Goal: Task Accomplishment & Management: Complete application form

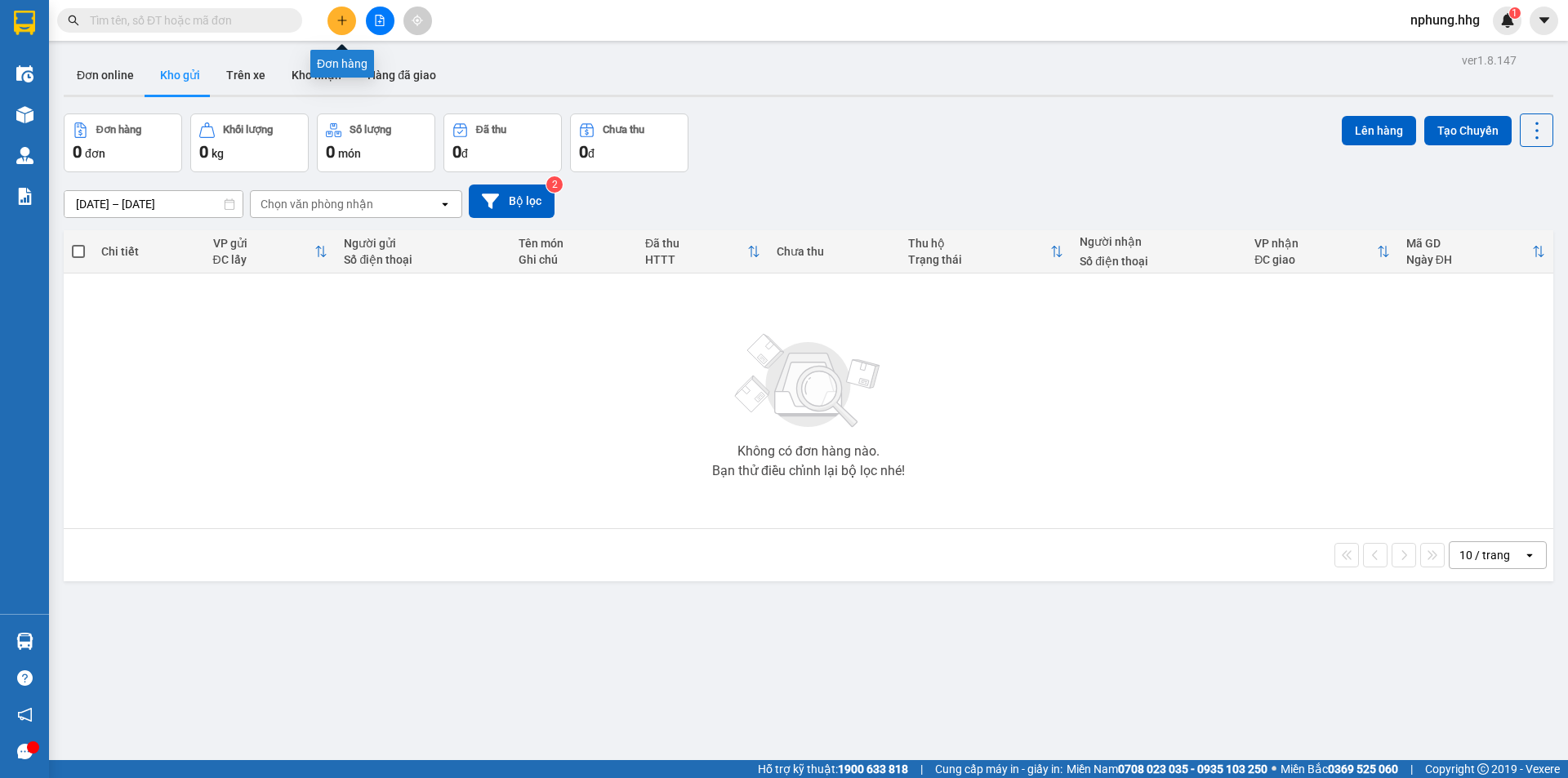
click at [339, 21] on icon "plus" at bounding box center [341, 20] width 9 height 1
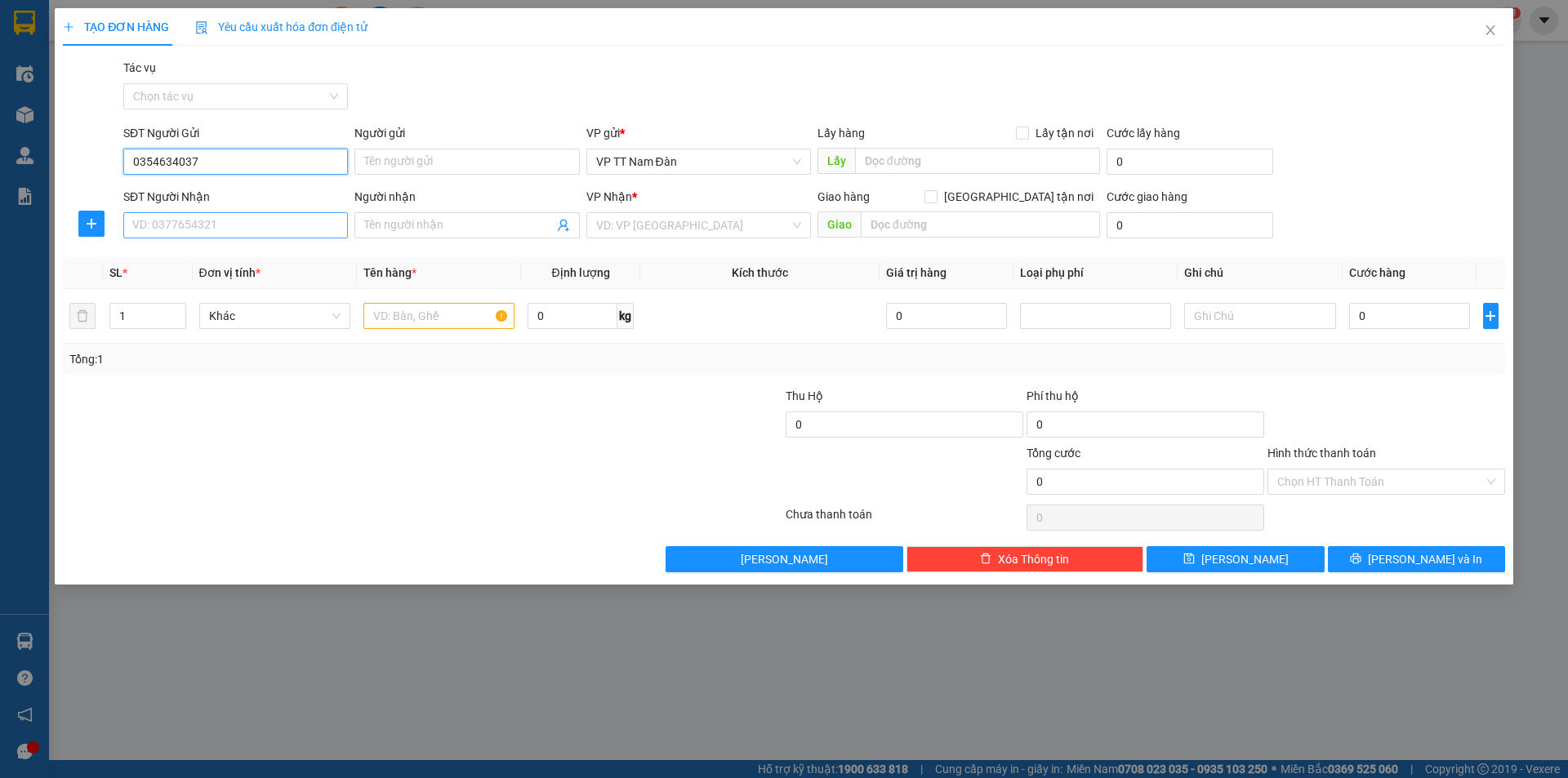
type input "0354634037"
click at [235, 225] on input "SĐT Người Nhận" at bounding box center [236, 226] width 225 height 26
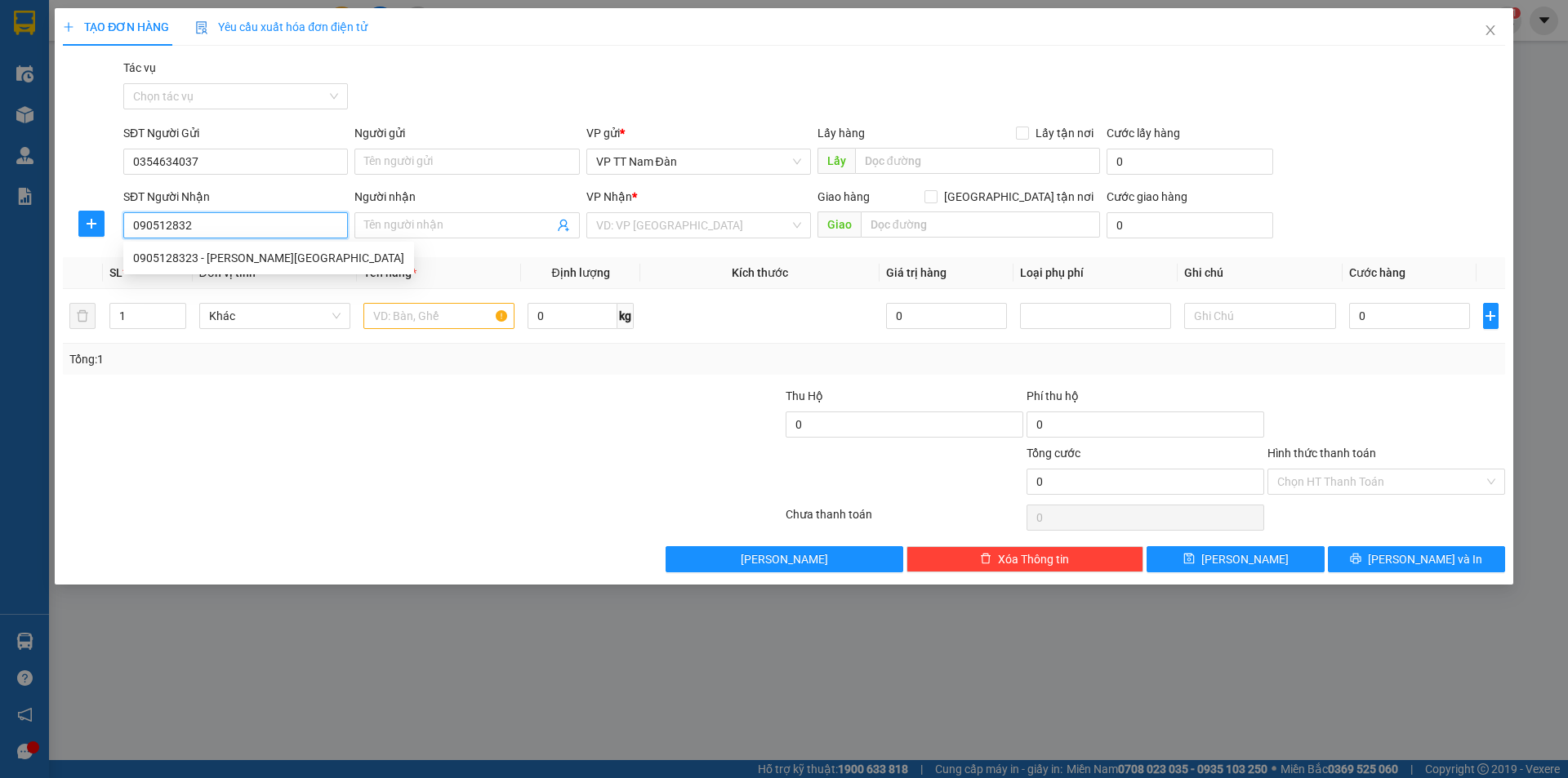
type input "0905128323"
click at [225, 263] on div "0905128323 - Anh Huy" at bounding box center [269, 258] width 271 height 18
type input "Anh Huy"
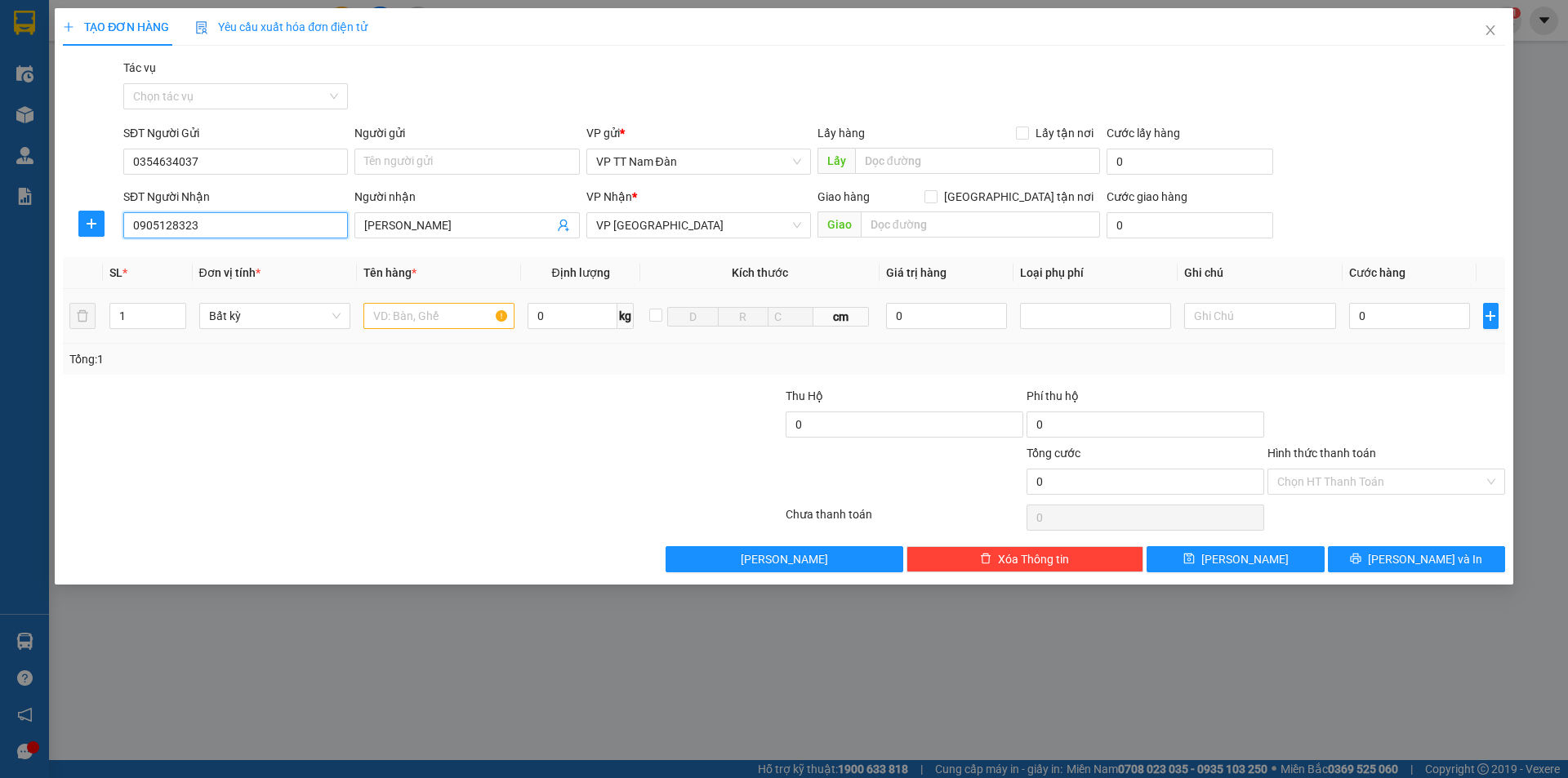
type input "0905128323"
click at [467, 317] on input "text" at bounding box center [438, 316] width 151 height 26
type input "chim cảnh"
click at [1383, 314] on input "0" at bounding box center [1410, 316] width 122 height 26
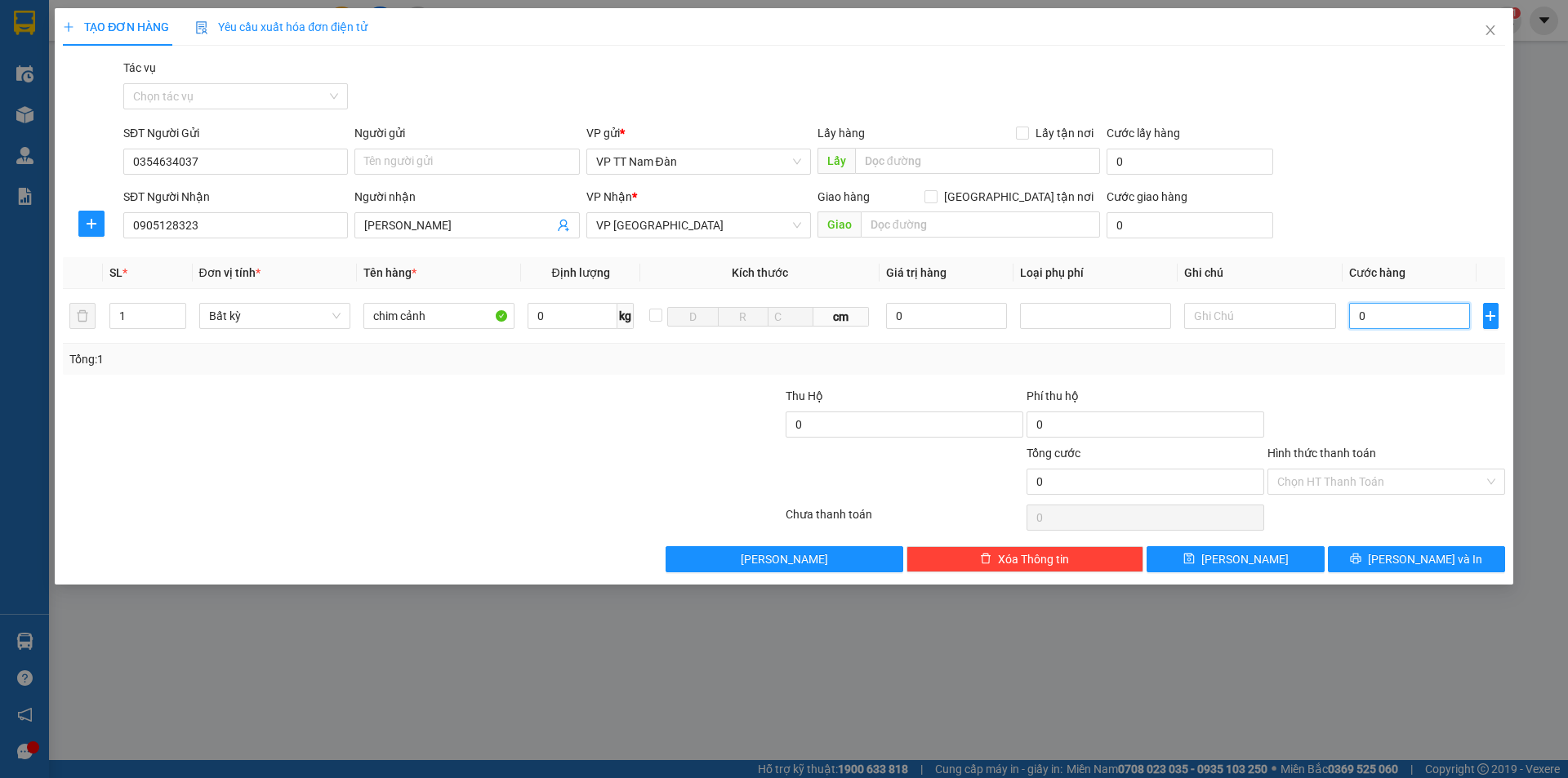
type input "1"
type input "15"
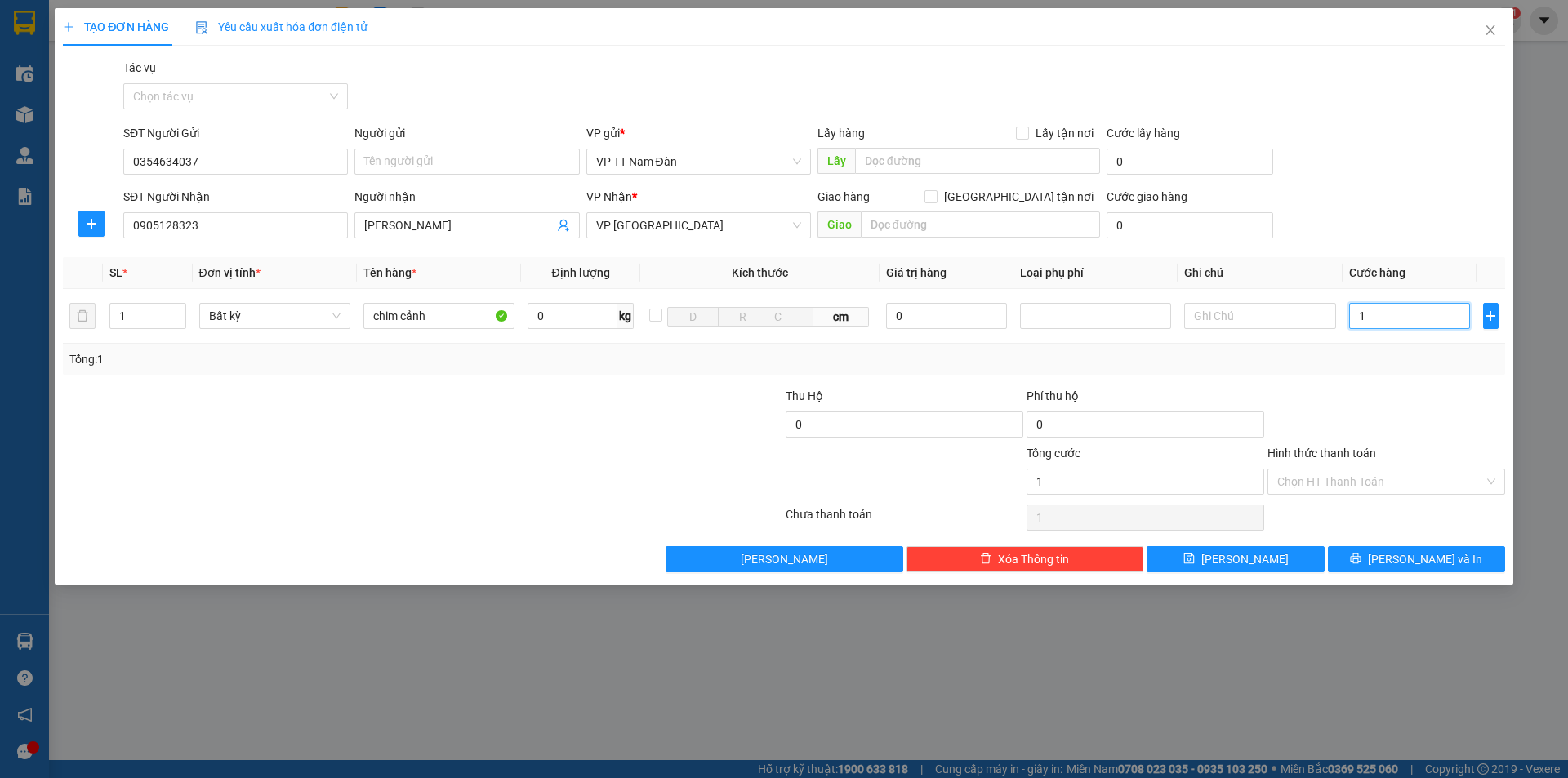
type input "15"
type input "150"
type input "150.000"
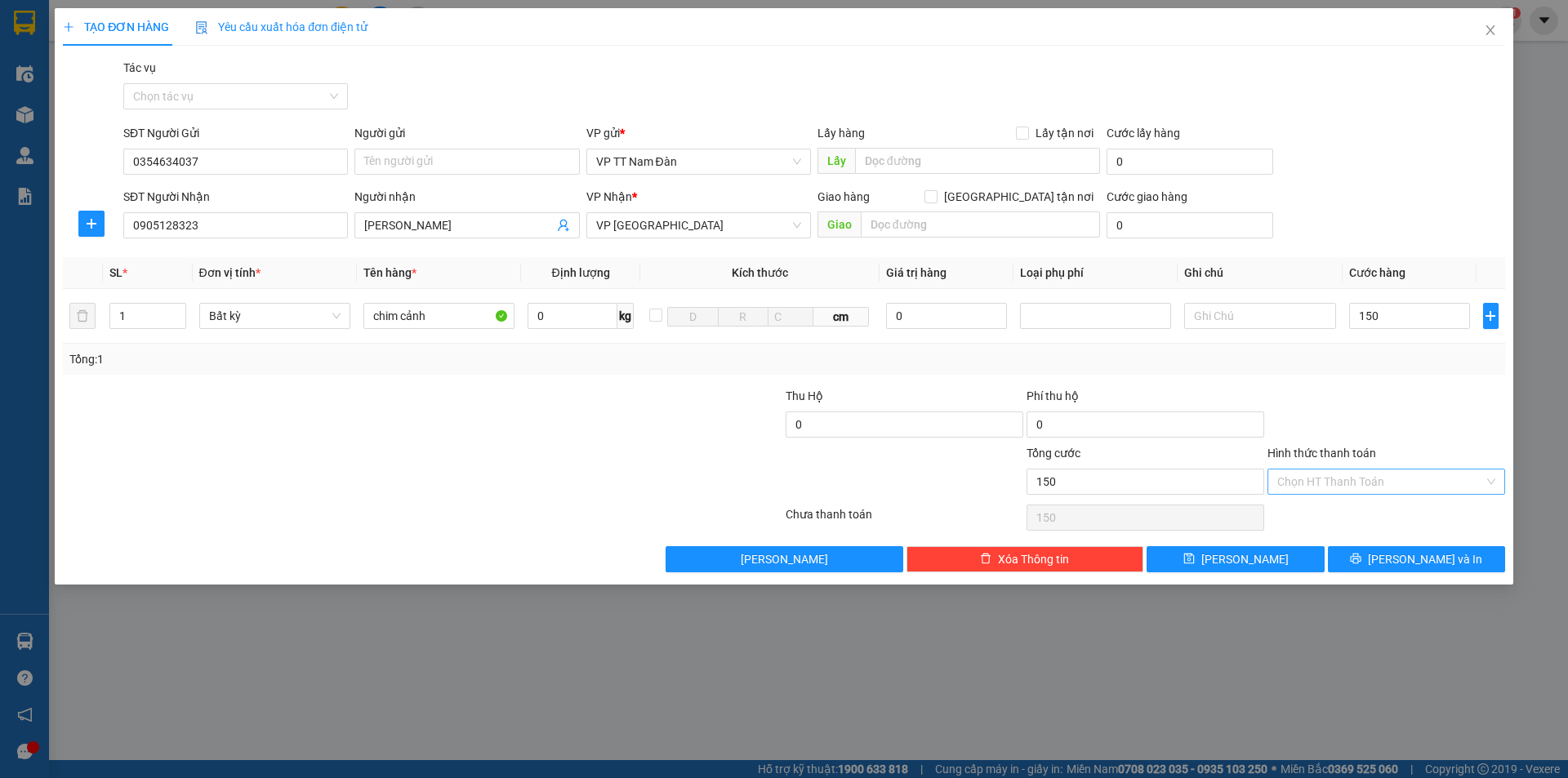
type input "150.000"
click at [1356, 486] on input "Hình thức thanh toán" at bounding box center [1380, 481] width 207 height 24
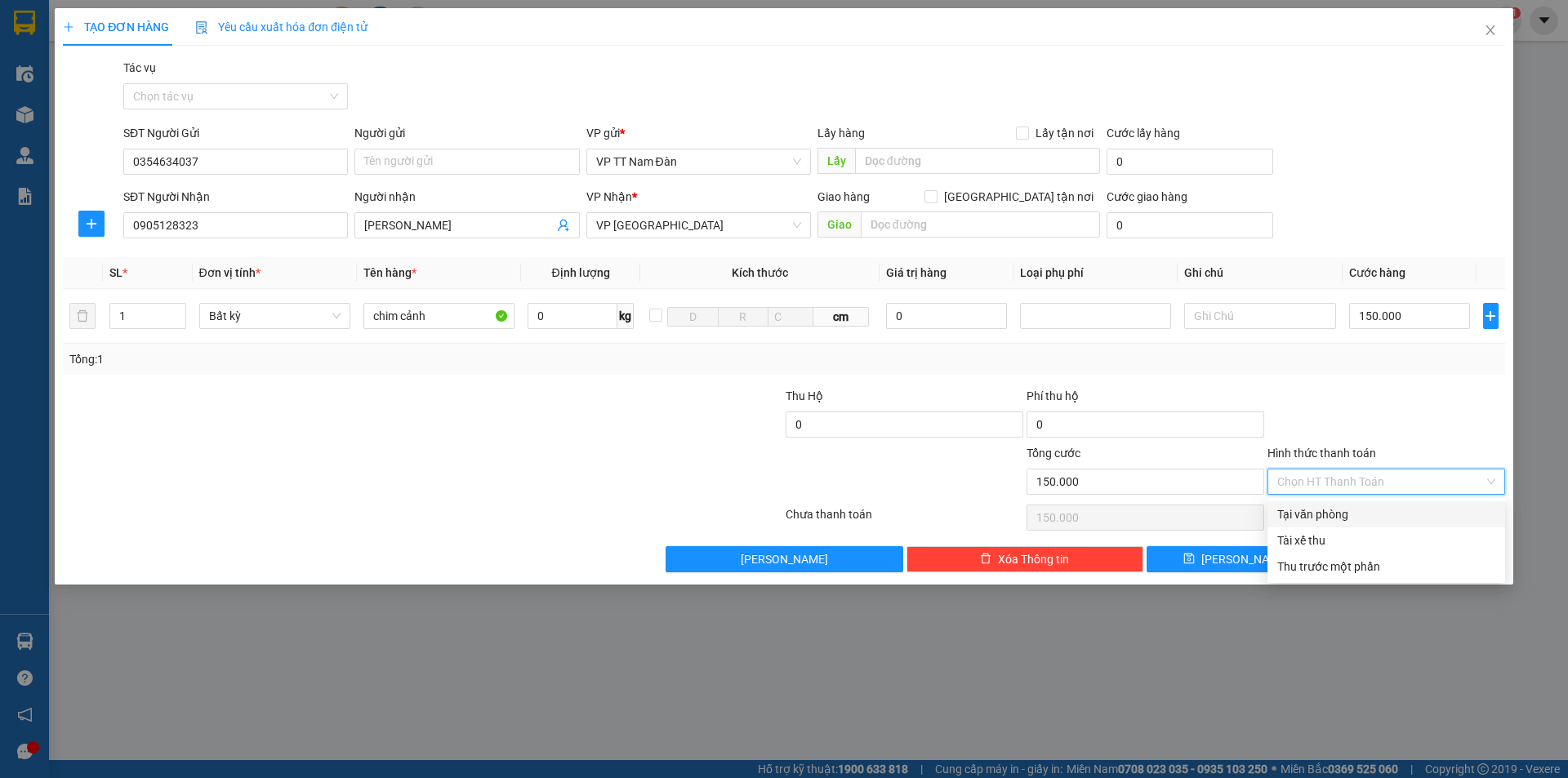
click at [1335, 516] on div "Tại văn phòng" at bounding box center [1386, 514] width 218 height 18
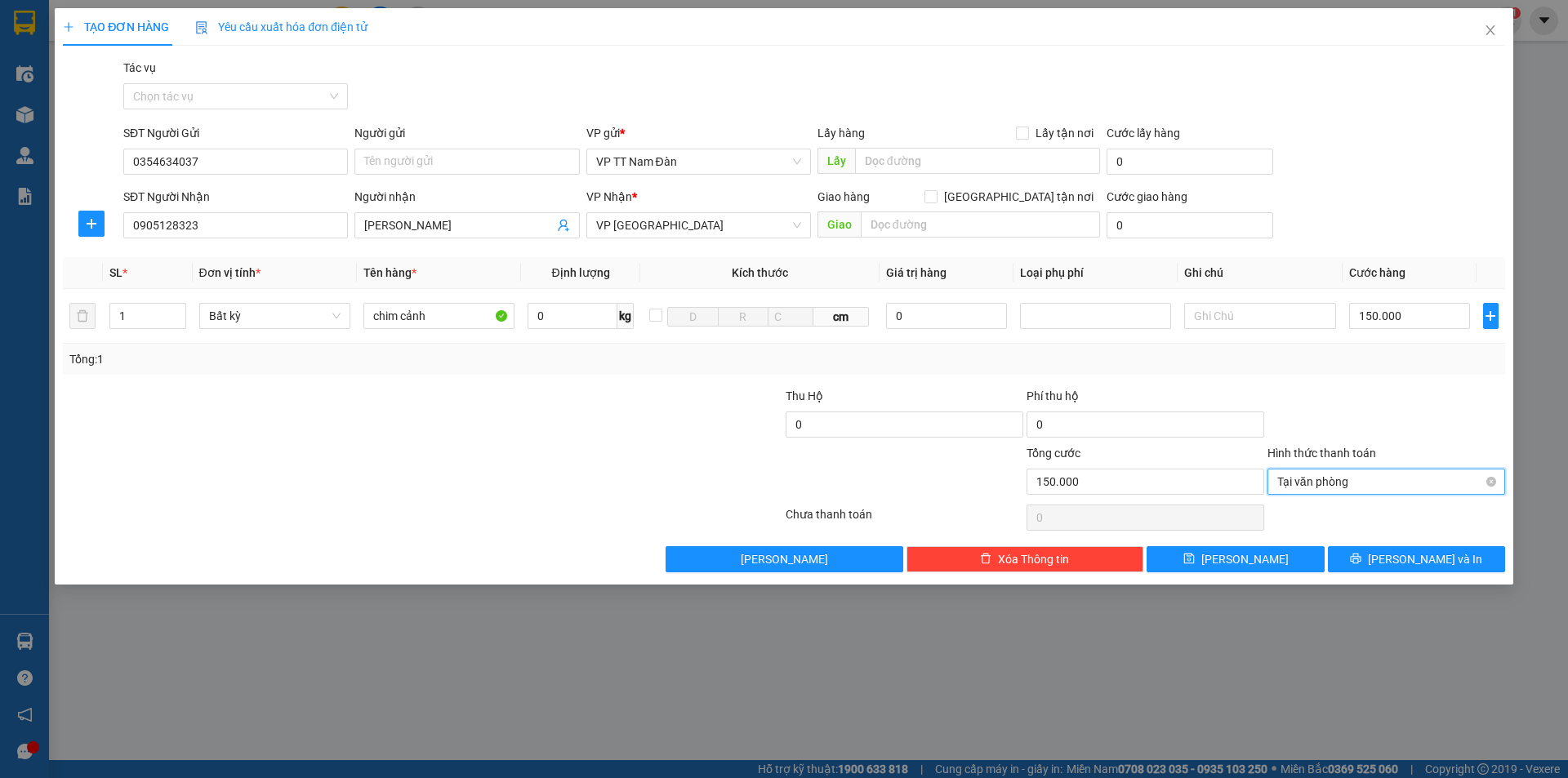
click at [1378, 481] on span "Tại văn phòng" at bounding box center [1386, 481] width 218 height 24
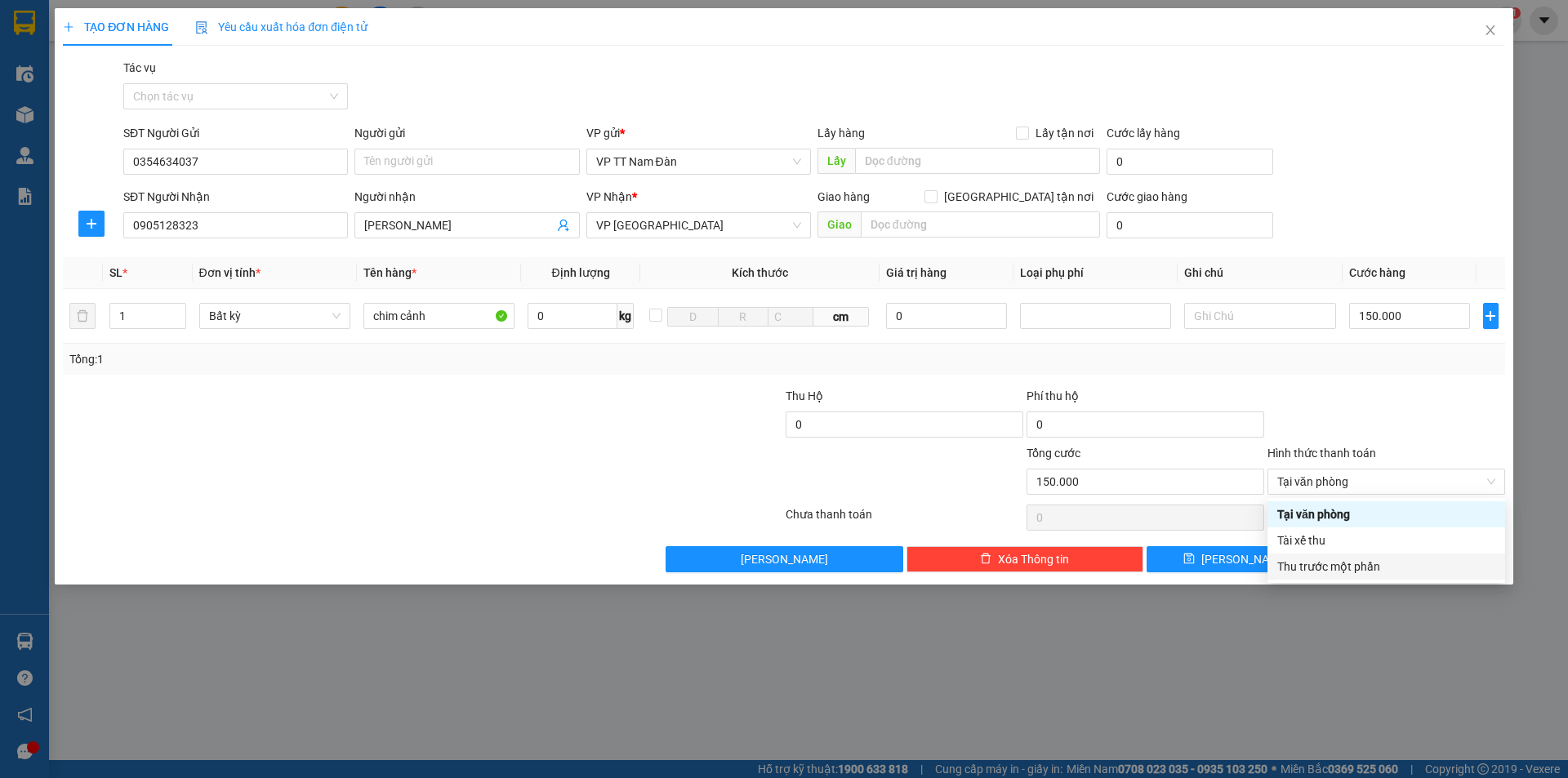
drag, startPoint x: 1368, startPoint y: 626, endPoint x: 1370, endPoint y: 615, distance: 11.2
click at [1369, 620] on div "TẠO ĐƠN HÀNG Yêu cầu xuất hóa đơn điện tử Transit Pickup Surcharge Ids Transit …" at bounding box center [784, 389] width 1568 height 778
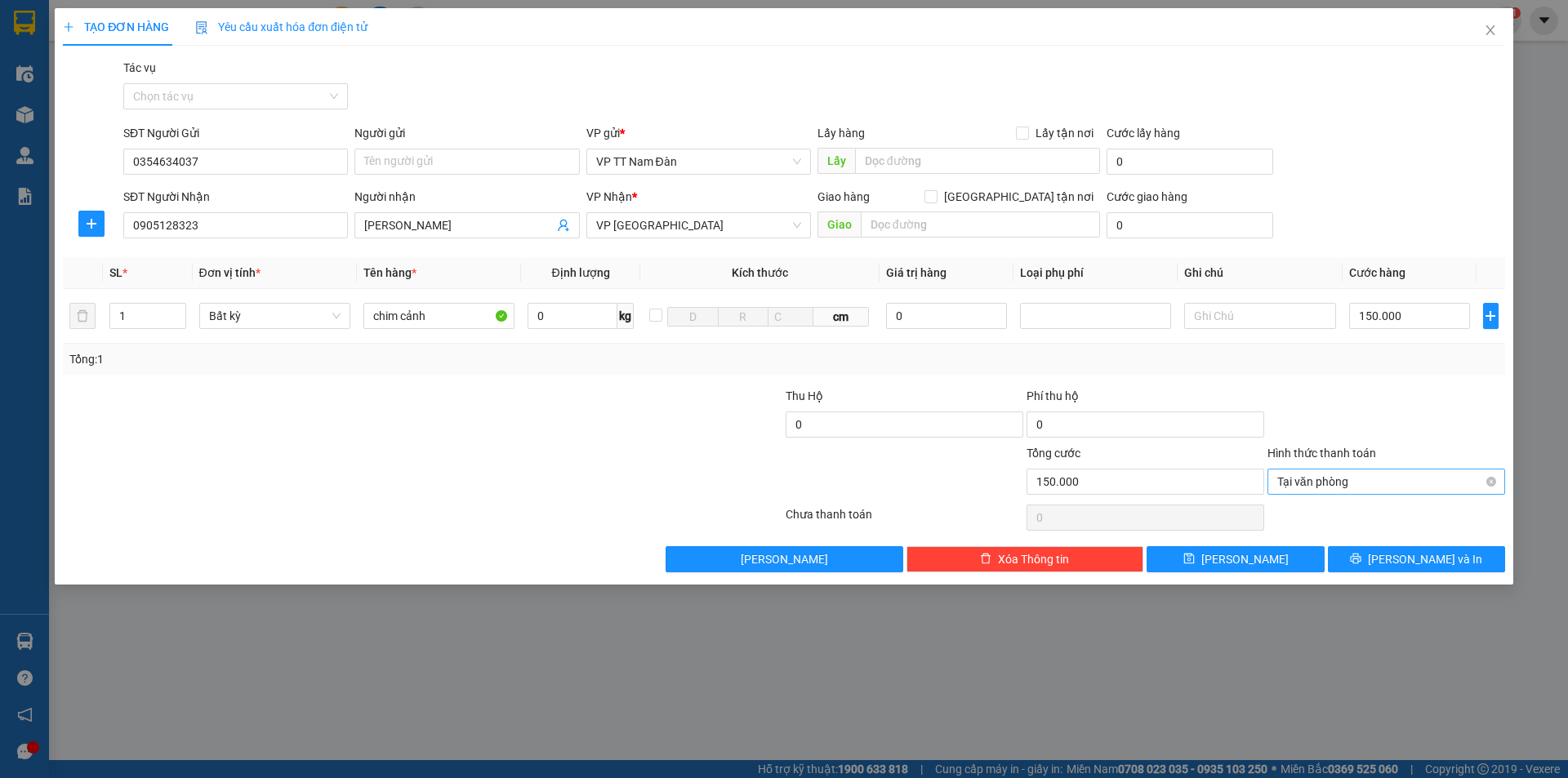
click at [1372, 481] on span "Tại văn phòng" at bounding box center [1386, 481] width 218 height 24
click at [1398, 407] on div at bounding box center [1386, 416] width 241 height 57
click at [1358, 479] on span "Tại văn phòng" at bounding box center [1386, 481] width 218 height 24
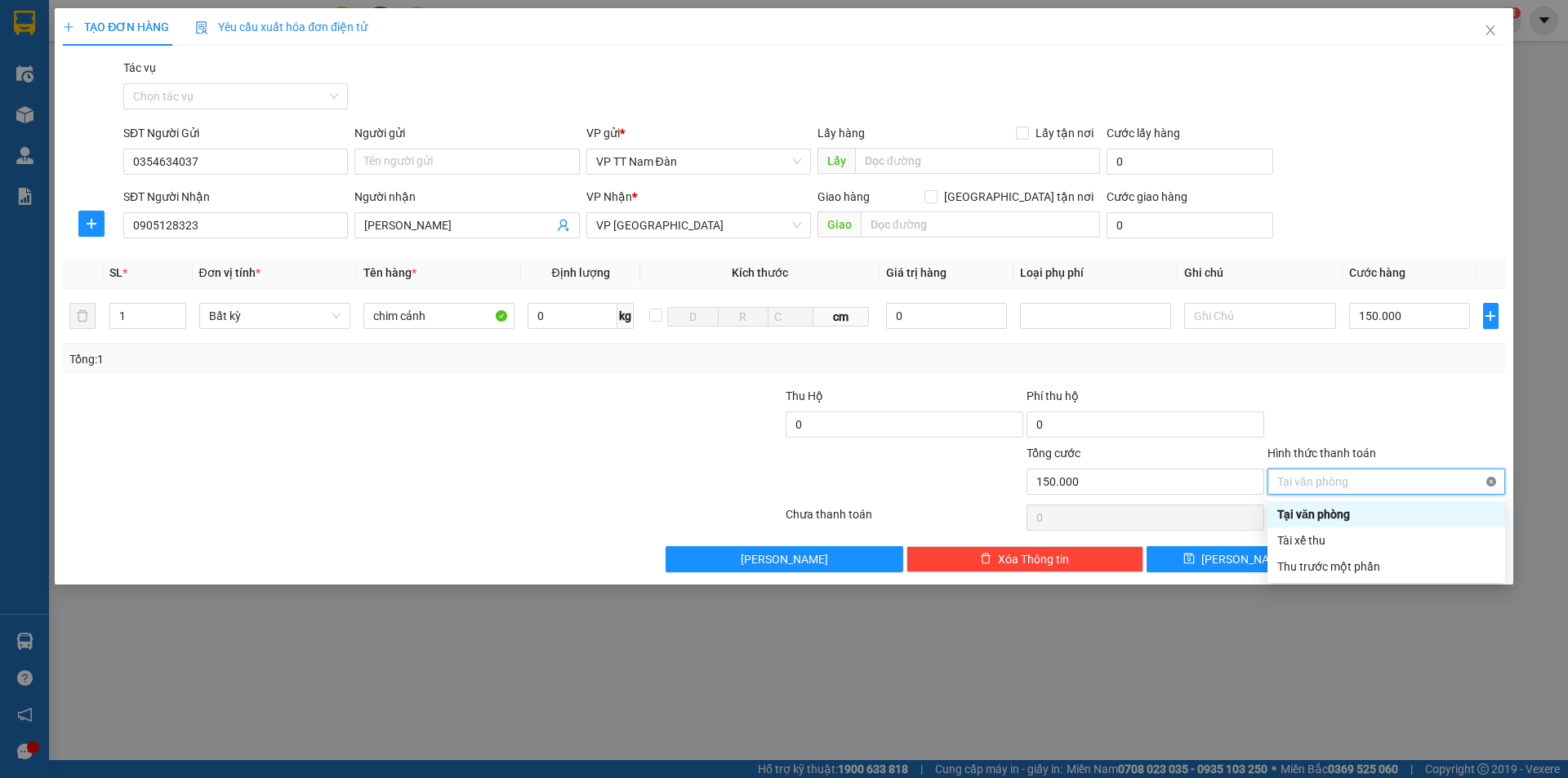
type input "150.000"
click at [1334, 620] on div "TẠO ĐƠN HÀNG Yêu cầu xuất hóa đơn điện tử Transit Pickup Surcharge Ids Transit …" at bounding box center [784, 389] width 1568 height 778
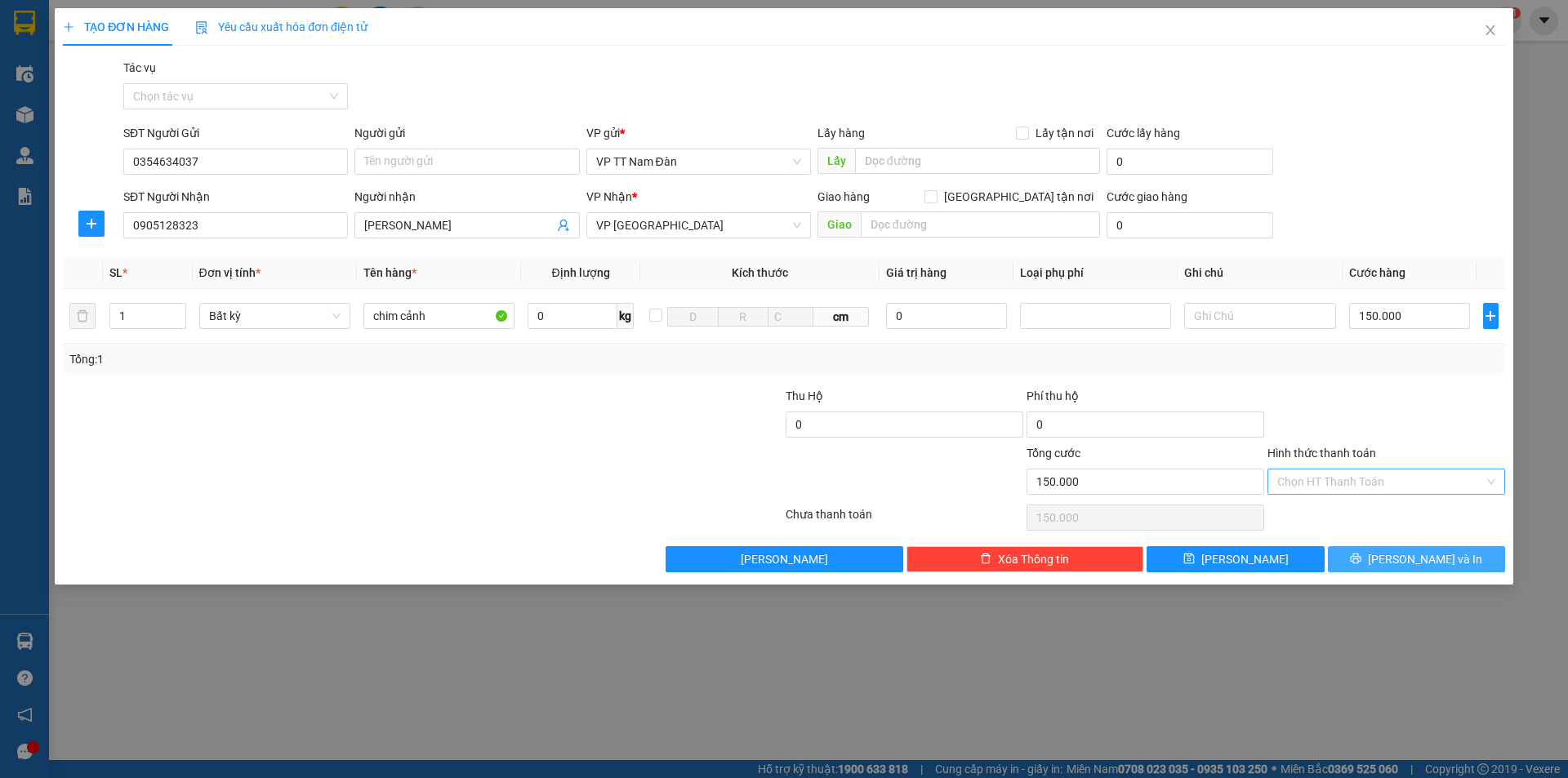
click at [1418, 556] on span "Lưu và In" at bounding box center [1425, 559] width 114 height 18
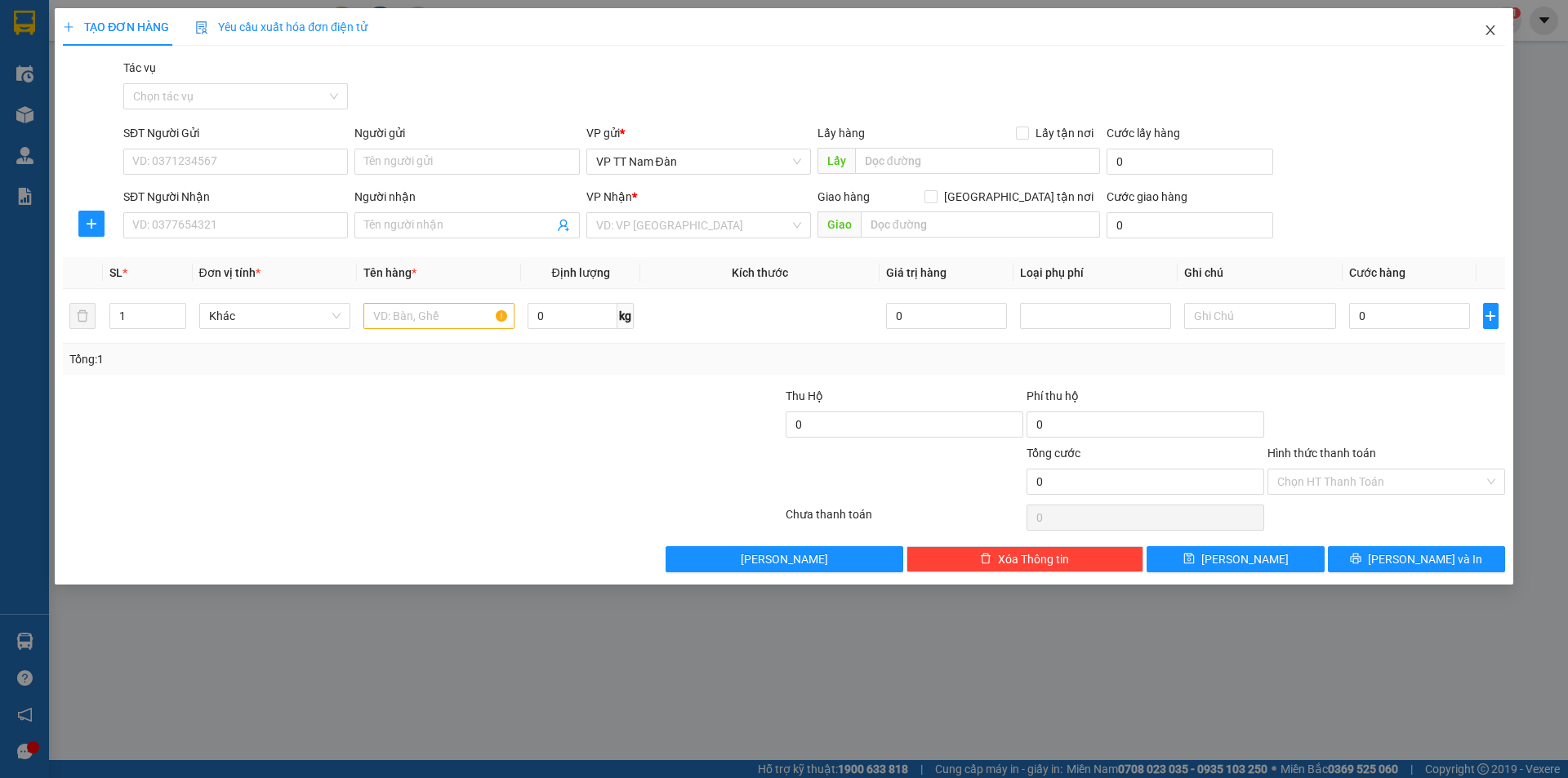
click at [1488, 30] on icon "close" at bounding box center [1490, 29] width 13 height 13
click at [1492, 30] on icon "close" at bounding box center [1490, 29] width 13 height 13
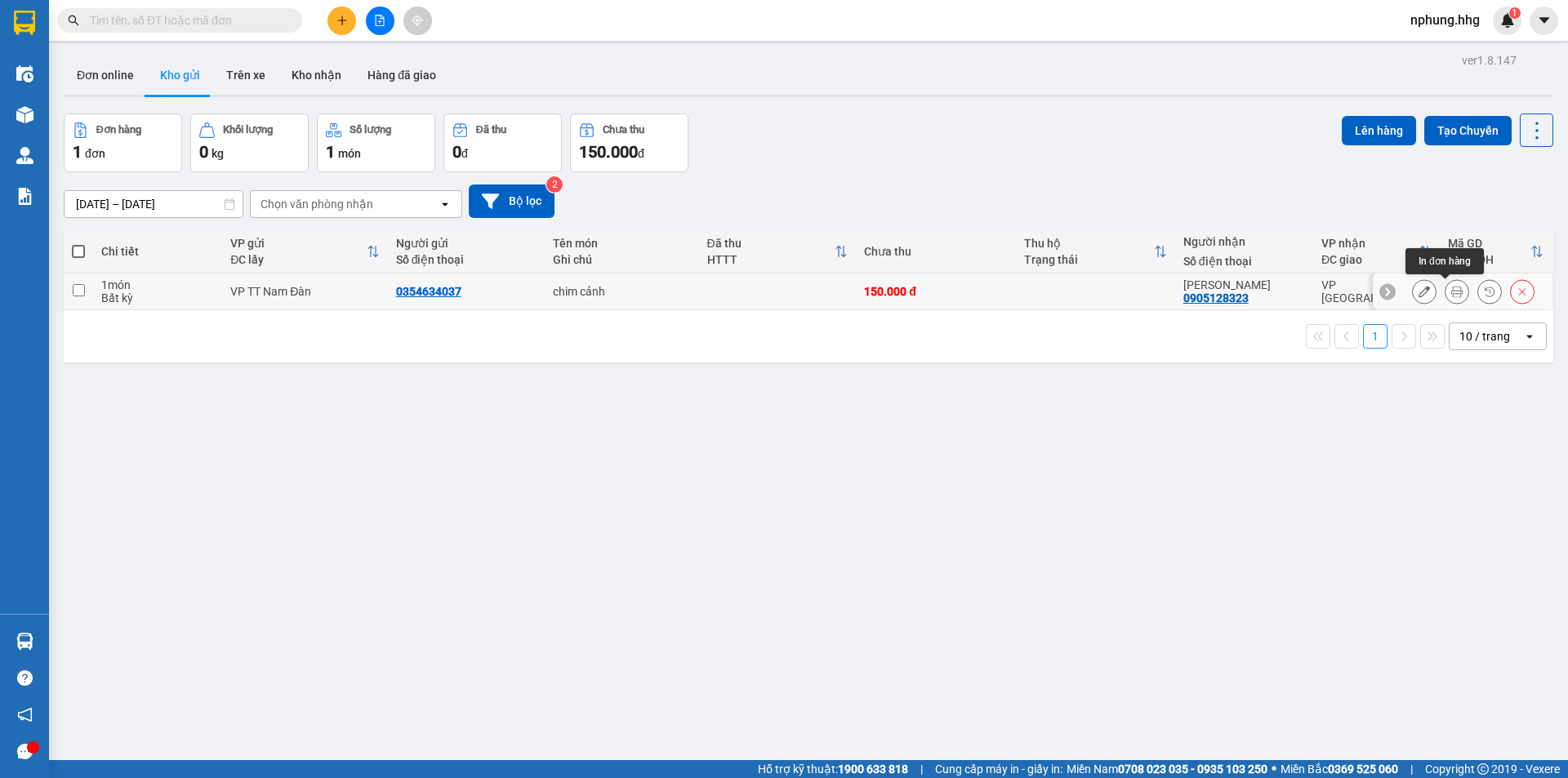
click at [1451, 293] on icon at bounding box center [1456, 291] width 11 height 11
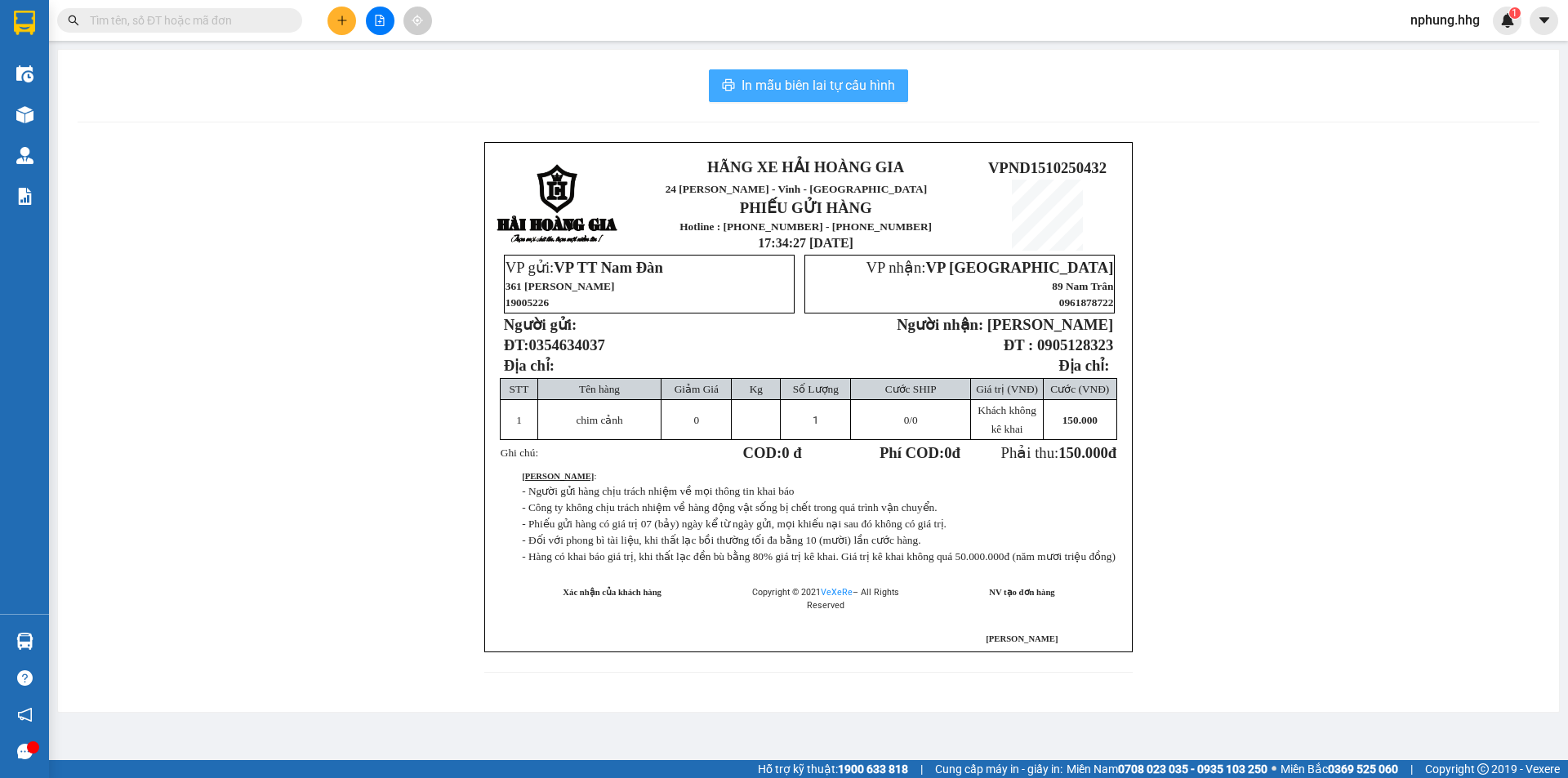
click at [784, 84] on span "In mẫu biên lai tự cấu hình" at bounding box center [819, 86] width 154 height 21
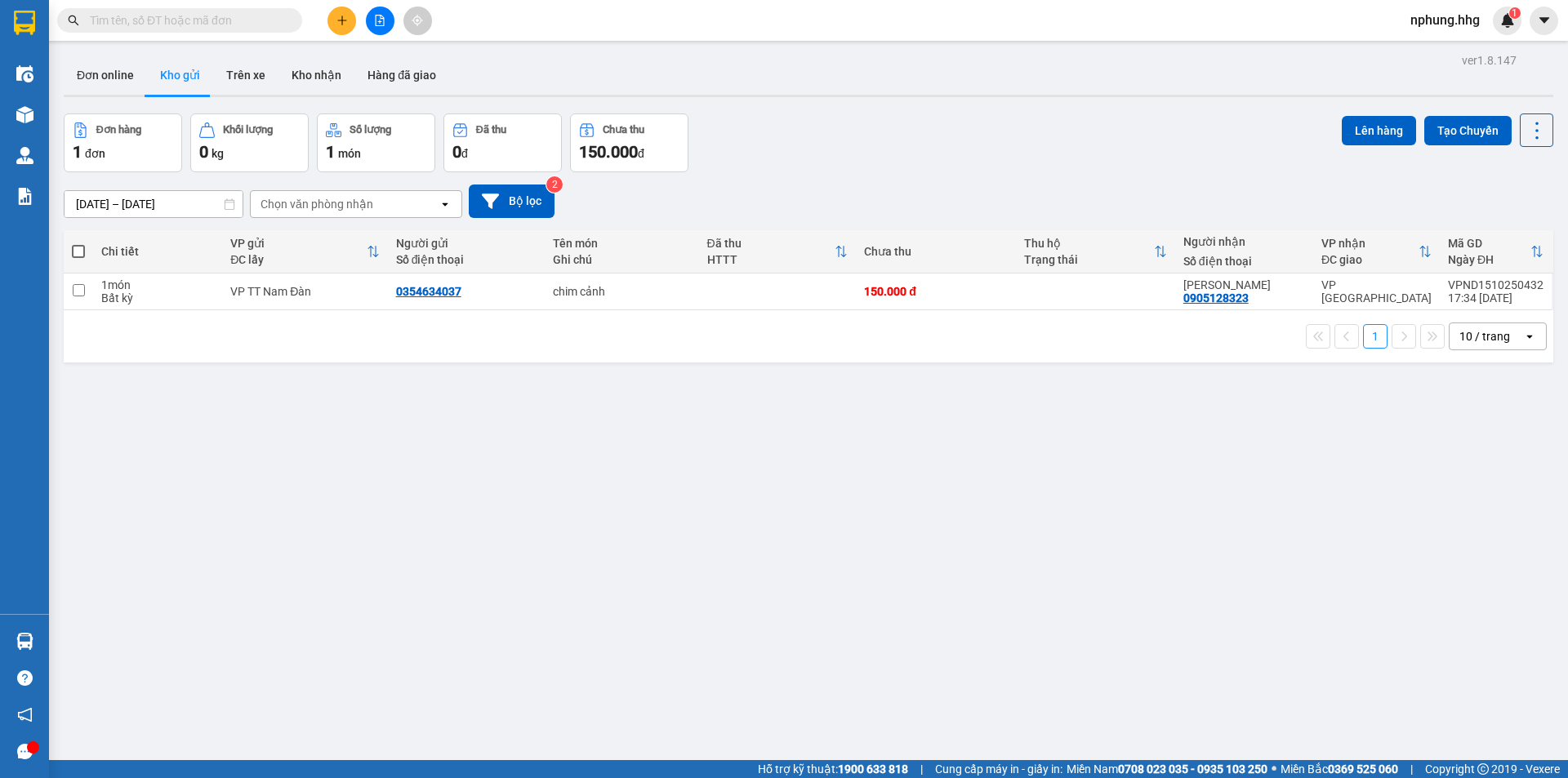
drag, startPoint x: 784, startPoint y: 84, endPoint x: 1136, endPoint y: 464, distance: 518.0
click at [1136, 464] on div "ver 1.8.147 Đơn online Kho gửi Trên xe Kho nhận Hàng đã giao Đơn hàng 1 đơn Khố…" at bounding box center [808, 438] width 1502 height 778
click at [339, 21] on icon "plus" at bounding box center [341, 20] width 9 height 1
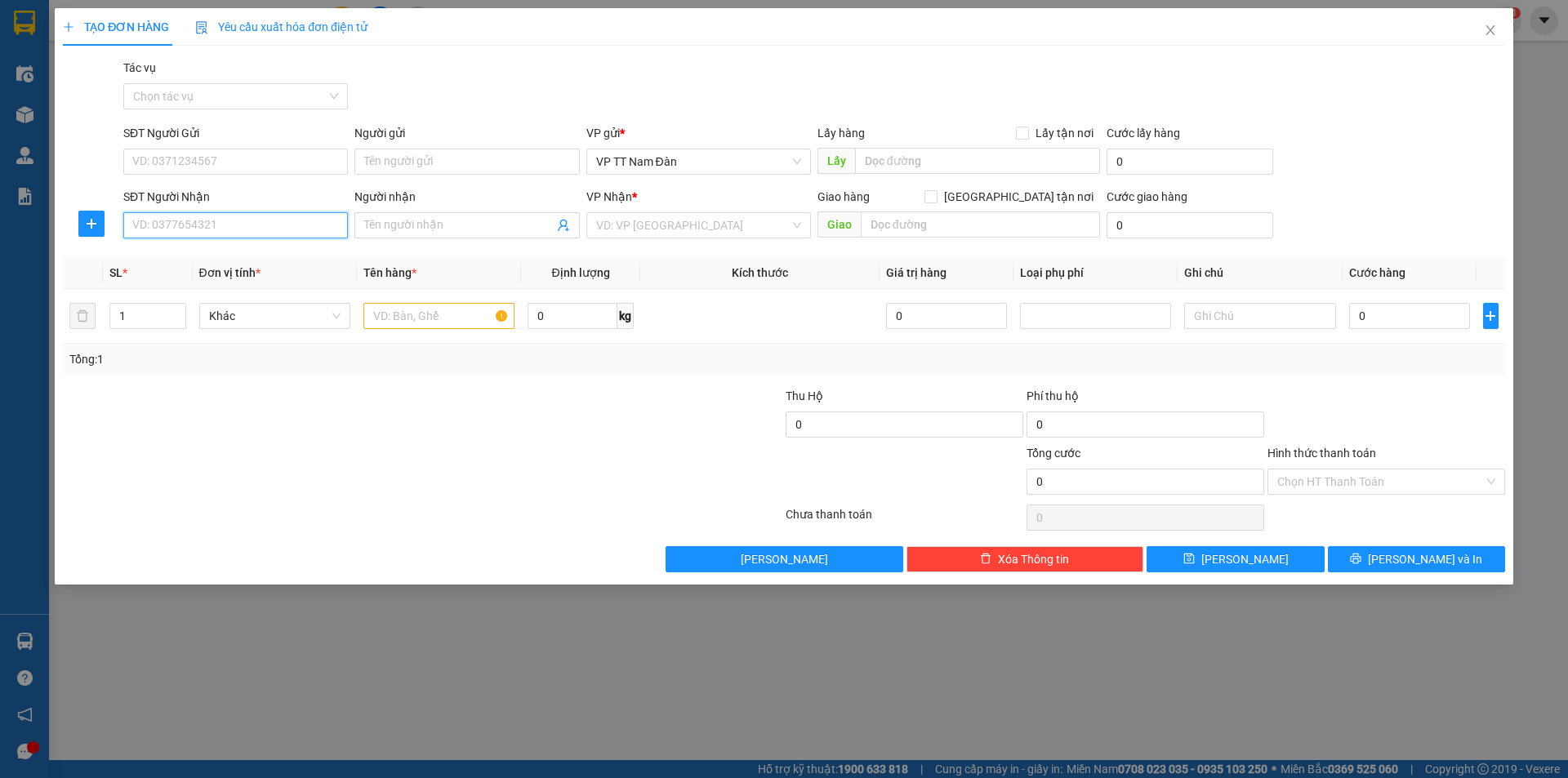
click at [240, 224] on input "SĐT Người Nhận" at bounding box center [236, 226] width 225 height 26
click at [170, 257] on div "0971263445" at bounding box center [235, 258] width 205 height 18
type input "0971263445"
click at [456, 315] on input "text" at bounding box center [438, 316] width 151 height 26
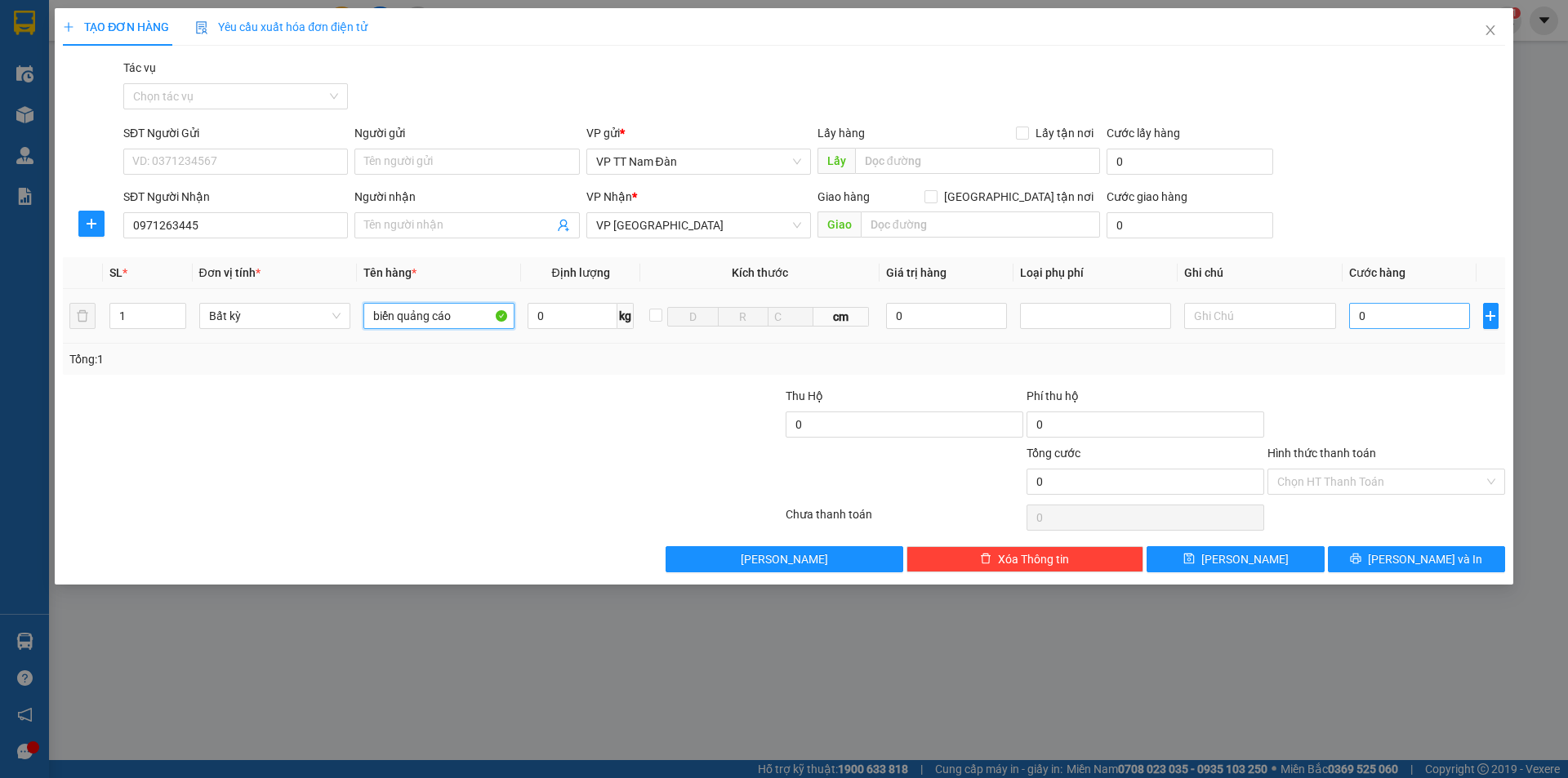
type input "biển quảng cáo"
click at [1387, 314] on input "0" at bounding box center [1410, 316] width 122 height 26
type input "5"
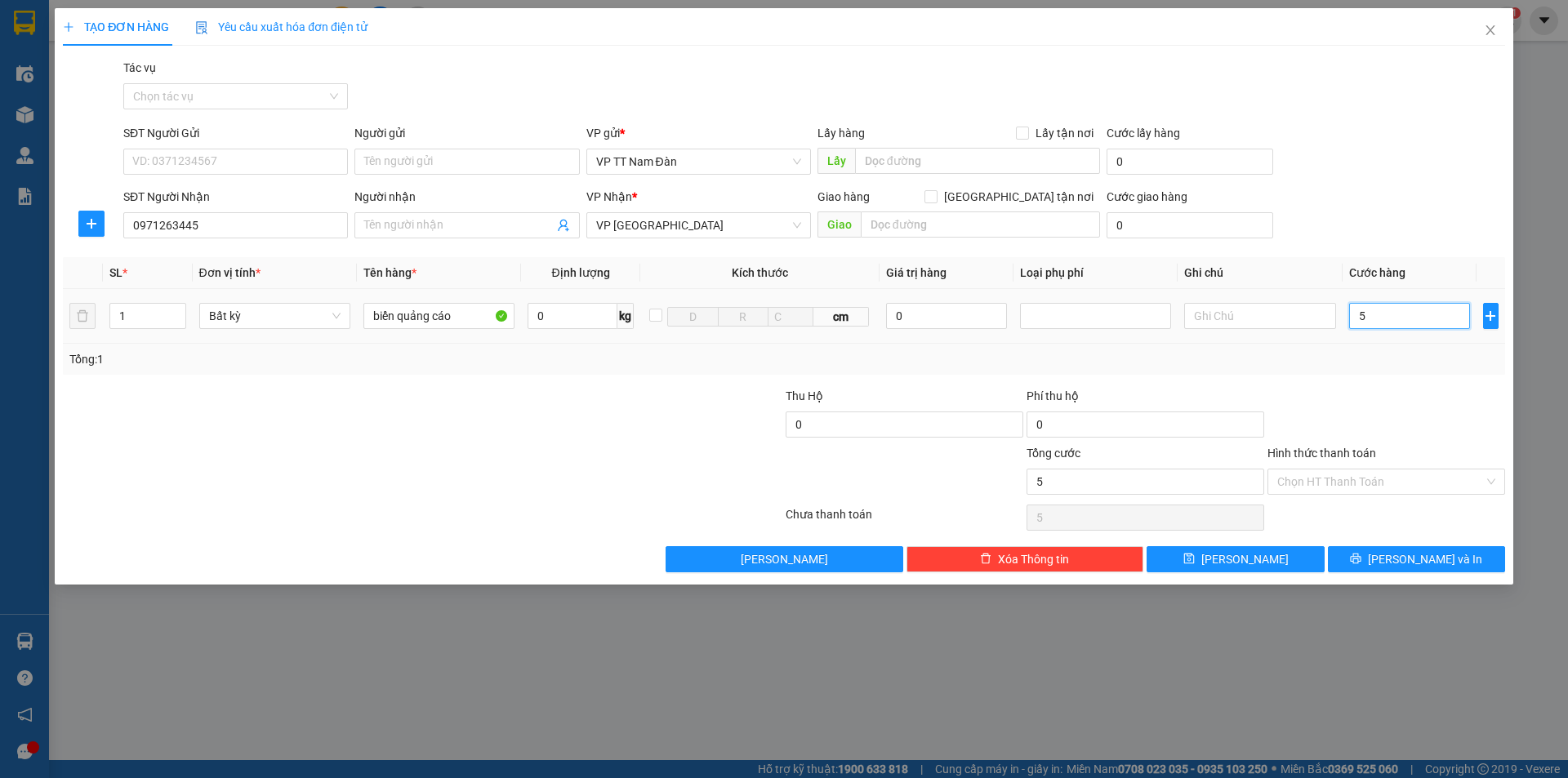
type input "50"
type input "50.000"
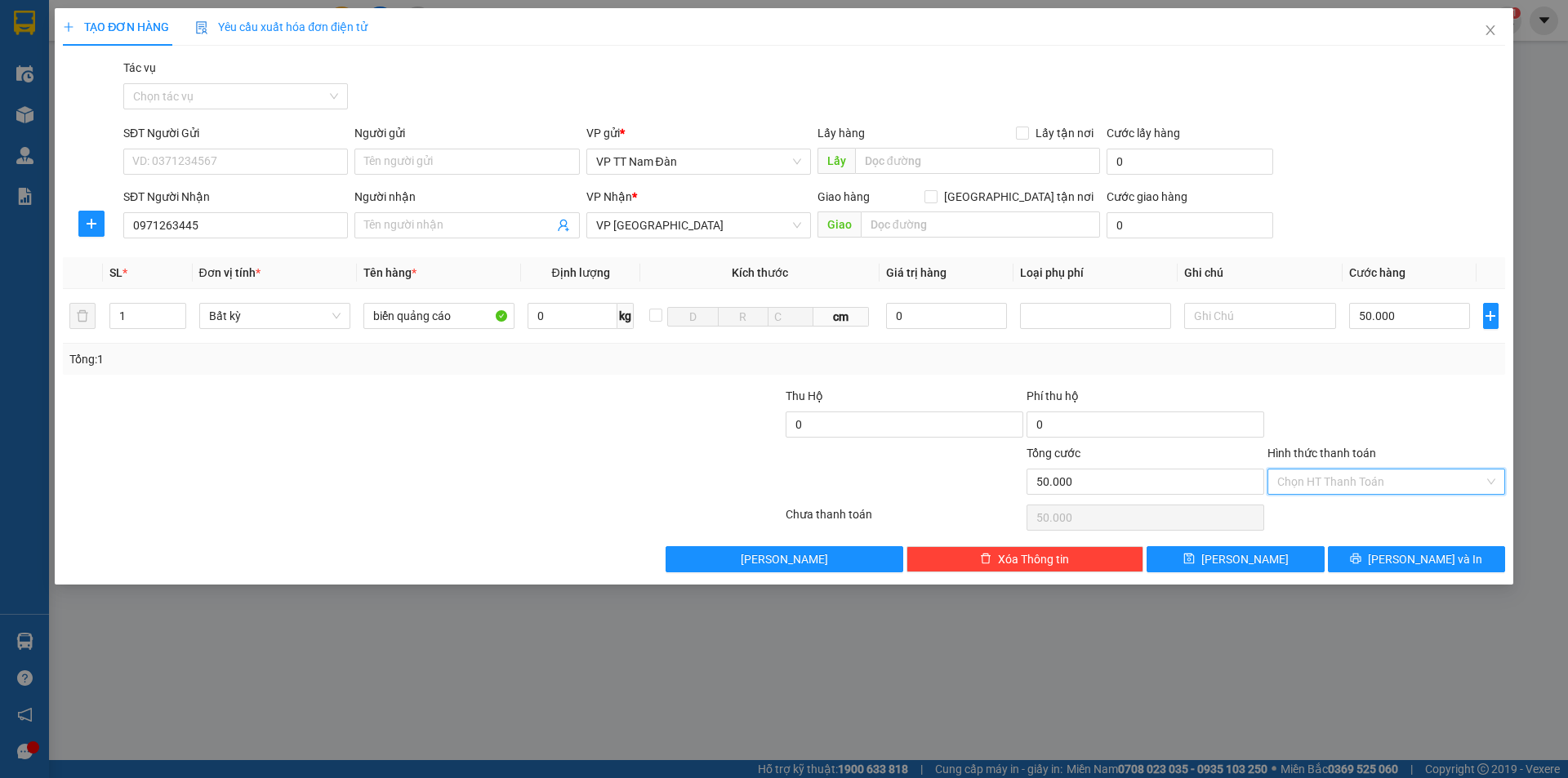
click at [1359, 481] on input "Hình thức thanh toán" at bounding box center [1380, 481] width 207 height 24
click at [1323, 518] on div "Tại văn phòng" at bounding box center [1386, 514] width 218 height 18
type input "0"
click at [1411, 563] on span "Lưu và In" at bounding box center [1425, 559] width 114 height 18
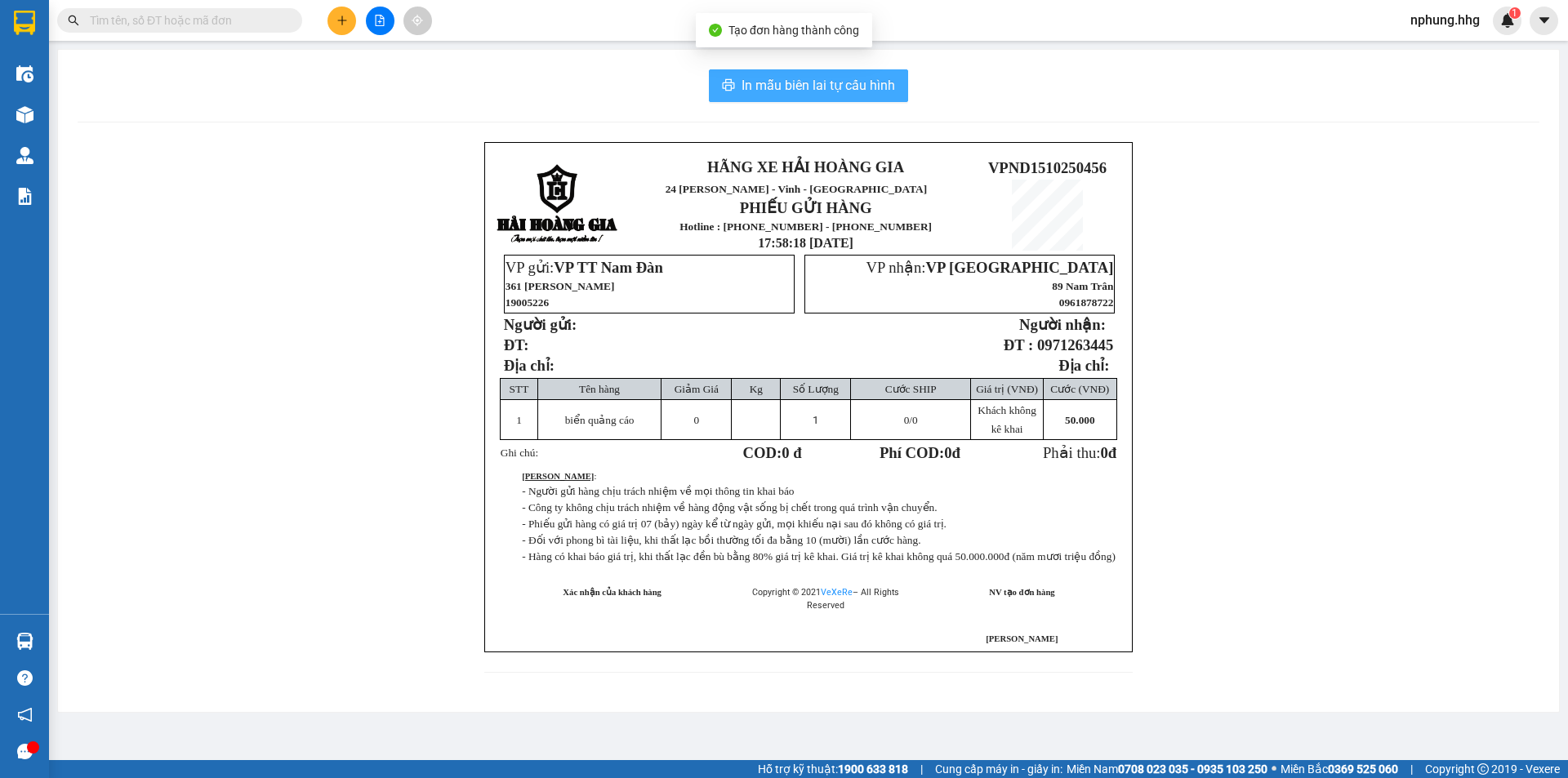
click at [786, 83] on span "In mẫu biên lai tự cấu hình" at bounding box center [819, 86] width 154 height 21
